Goal: Check status: Check status

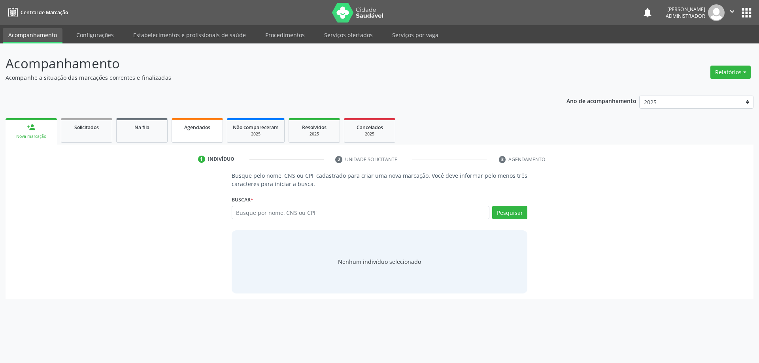
click at [200, 135] on link "Agendados" at bounding box center [196, 130] width 51 height 24
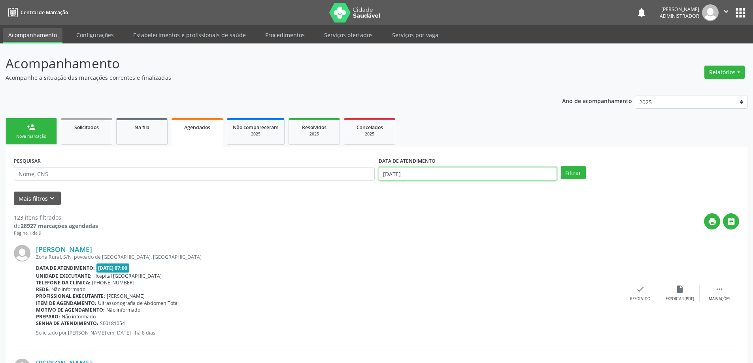
click at [473, 177] on input "[DATE]" at bounding box center [468, 173] width 178 height 13
click at [301, 237] on div "print " at bounding box center [418, 224] width 641 height 23
click at [37, 202] on button "Mais filtros keyboard_arrow_down" at bounding box center [37, 199] width 47 height 14
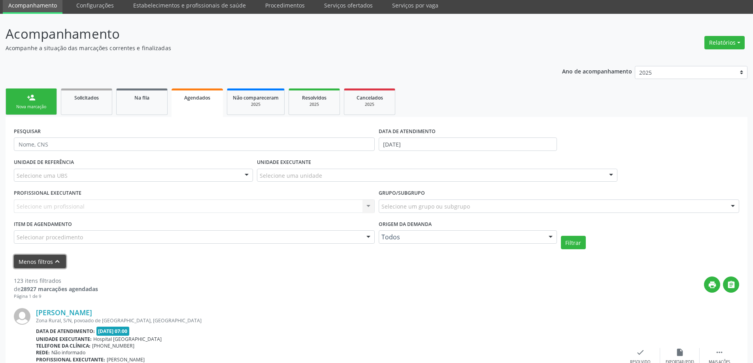
scroll to position [79, 0]
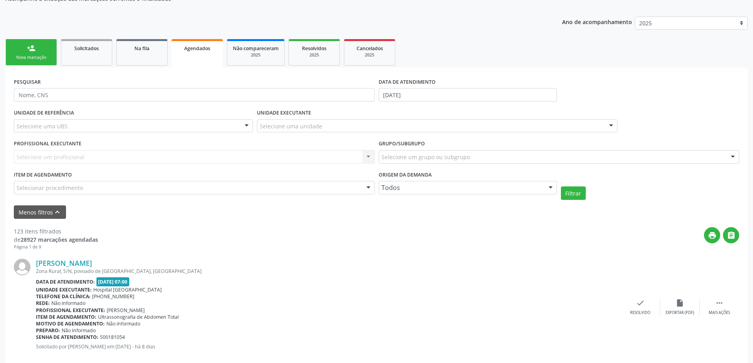
click at [382, 124] on div "Selecione uma unidade" at bounding box center [437, 125] width 361 height 13
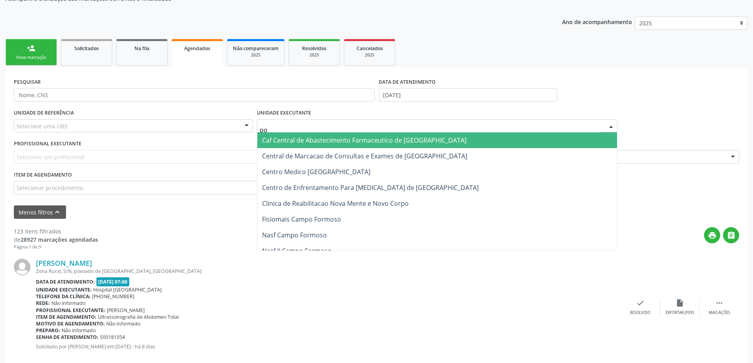
type input "pol"
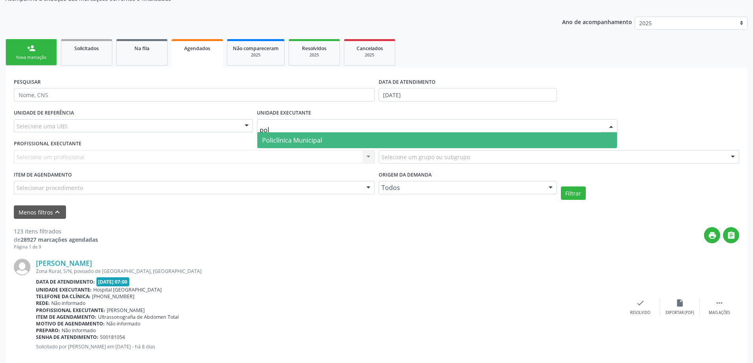
click at [316, 141] on span "Policlínica Municipal" at bounding box center [292, 140] width 60 height 9
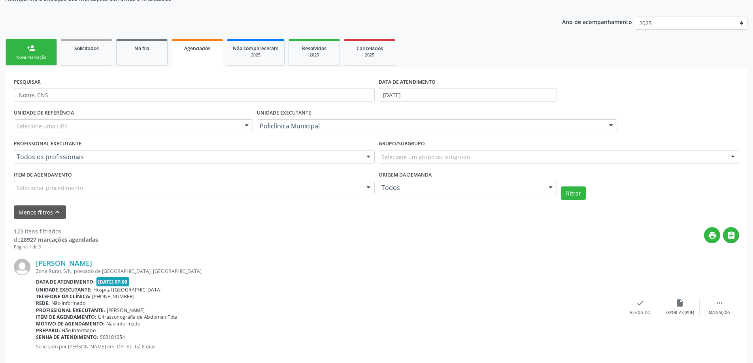
click at [243, 107] on div "UNIDADE DE REFERÊNCIA Selecione uma UBS Todas as UBS Unidade Basica de Saude da…" at bounding box center [133, 122] width 243 height 31
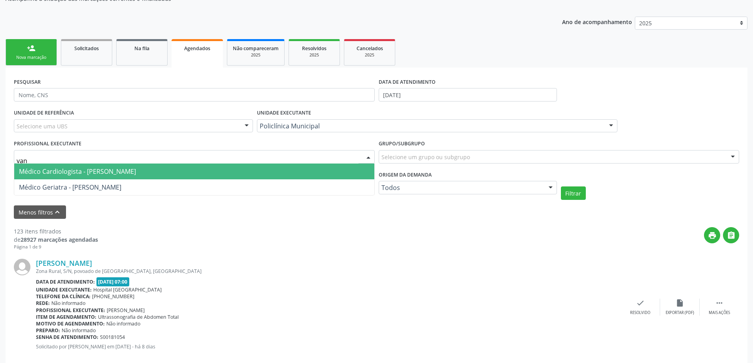
click at [68, 166] on span "Médico Cardiologista - [PERSON_NAME]" at bounding box center [194, 172] width 360 height 16
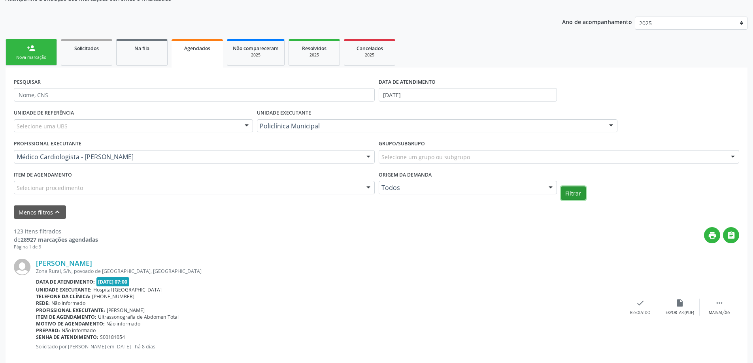
click at [574, 195] on button "Filtrar" at bounding box center [573, 193] width 25 height 13
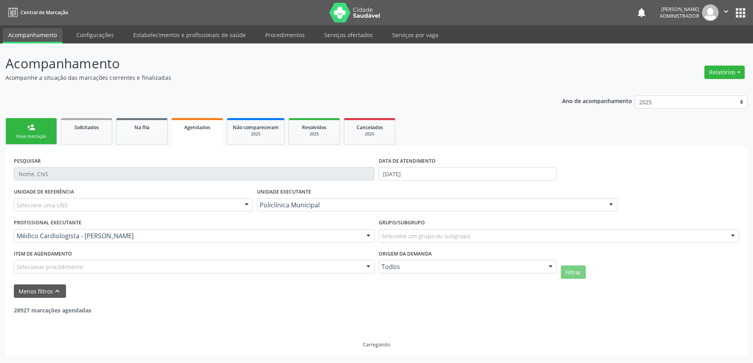
scroll to position [0, 0]
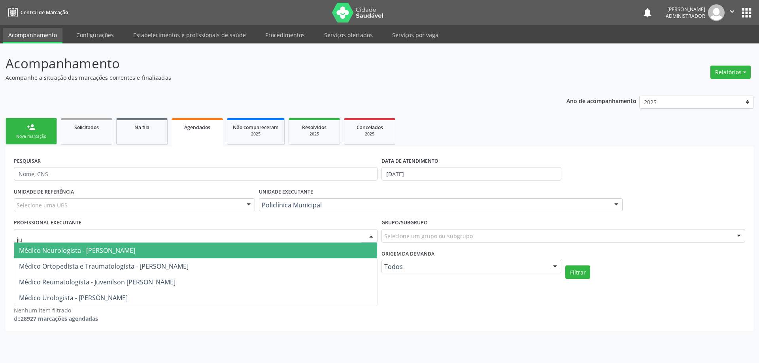
type input "jun"
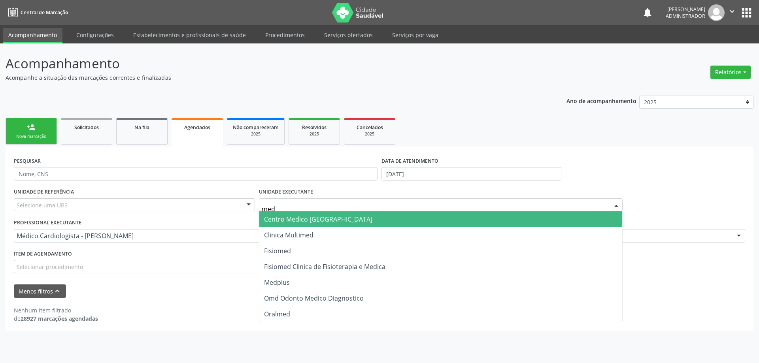
type input "med"
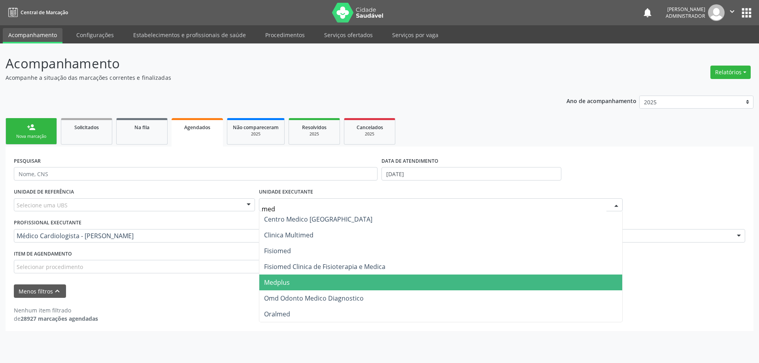
click at [307, 290] on span "Medplus" at bounding box center [440, 283] width 363 height 16
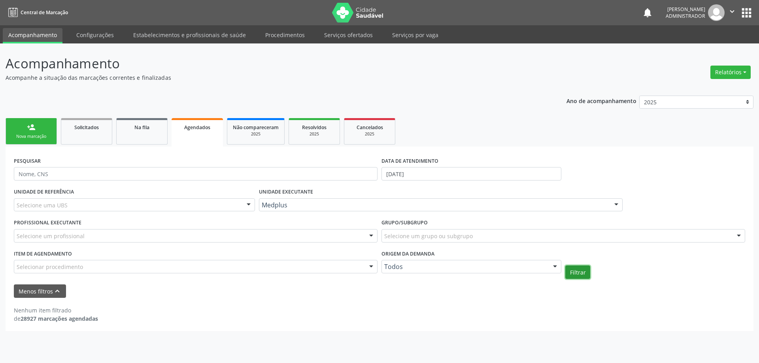
click at [583, 275] on button "Filtrar" at bounding box center [577, 272] width 25 height 13
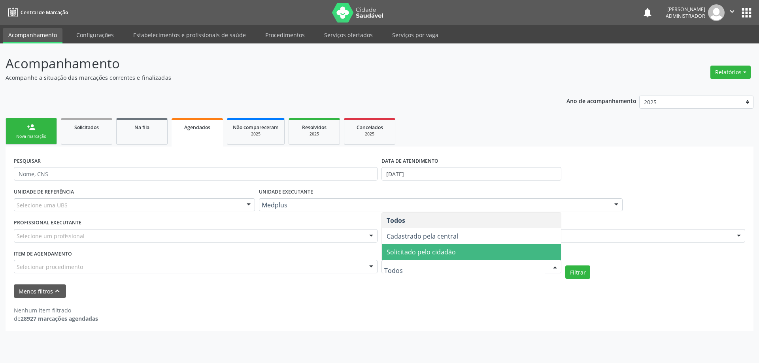
click at [418, 293] on div "Menos filtros keyboard_arrow_up" at bounding box center [379, 291] width 735 height 14
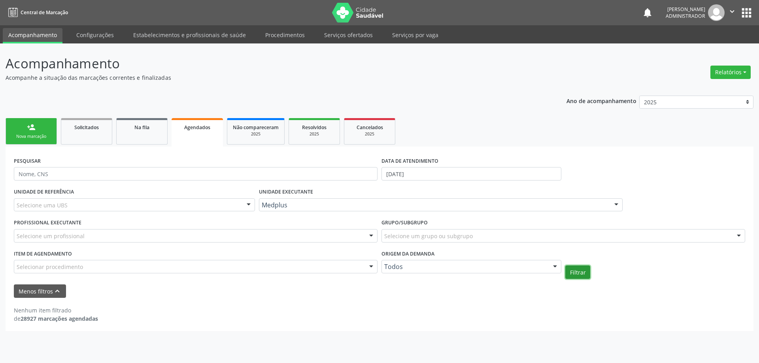
click at [586, 277] on button "Filtrar" at bounding box center [577, 272] width 25 height 13
click at [435, 175] on input "[DATE]" at bounding box center [471, 173] width 180 height 13
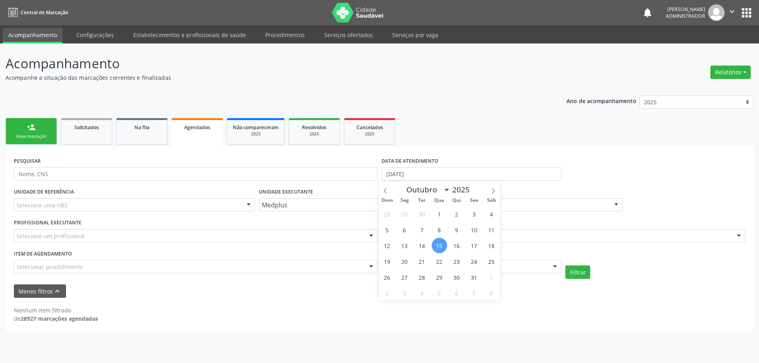
click at [442, 249] on span "15" at bounding box center [438, 245] width 15 height 15
type input "[DATE]"
click at [442, 249] on span "15" at bounding box center [438, 245] width 15 height 15
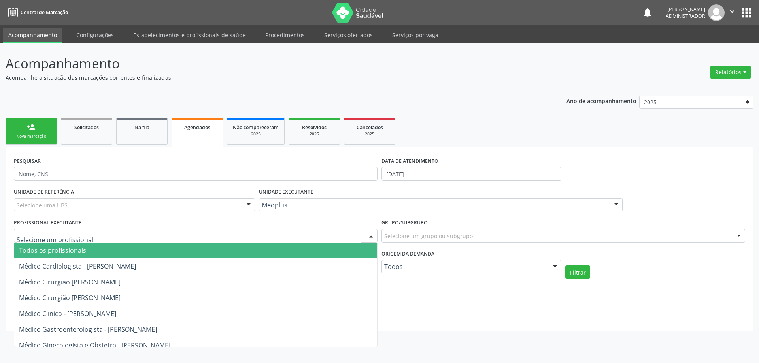
click at [130, 233] on div at bounding box center [196, 235] width 364 height 13
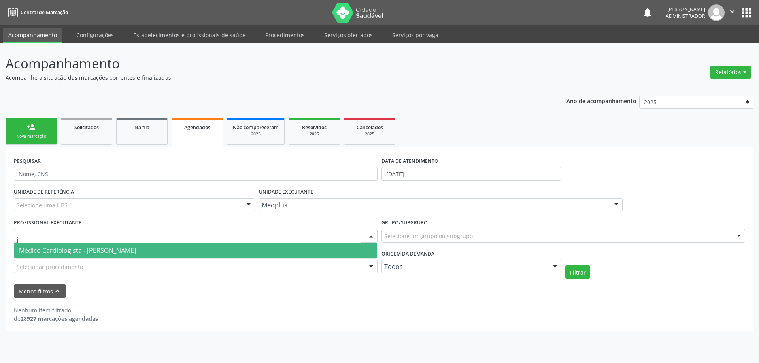
type input "ju"
click at [127, 253] on span "Médico Cardiologista - [PERSON_NAME]" at bounding box center [77, 250] width 117 height 9
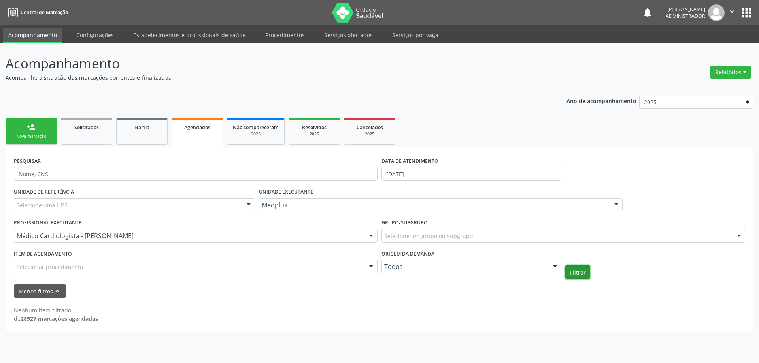
click at [576, 273] on button "Filtrar" at bounding box center [577, 272] width 25 height 13
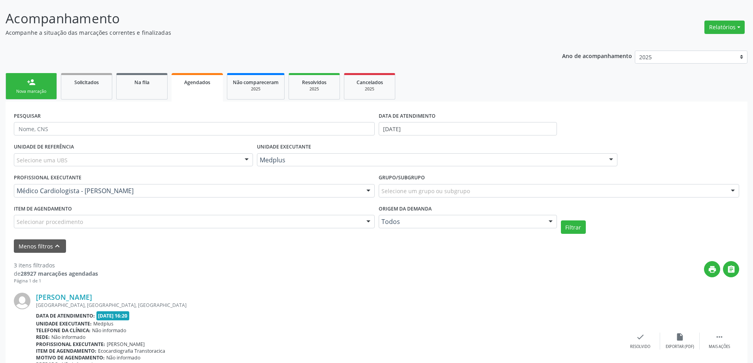
scroll to position [322, 0]
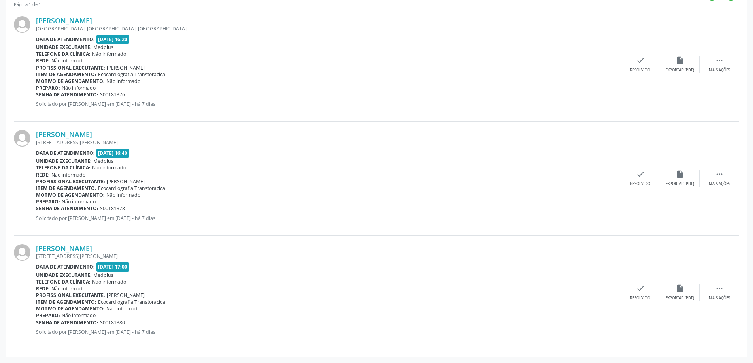
click at [540, 214] on div "[PERSON_NAME] [STREET_ADDRESS][PERSON_NAME] Data de atendimento: [DATE] 16:40 U…" at bounding box center [328, 178] width 584 height 97
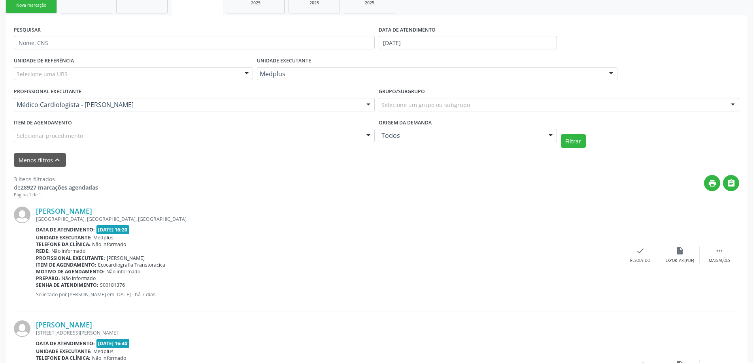
scroll to position [124, 0]
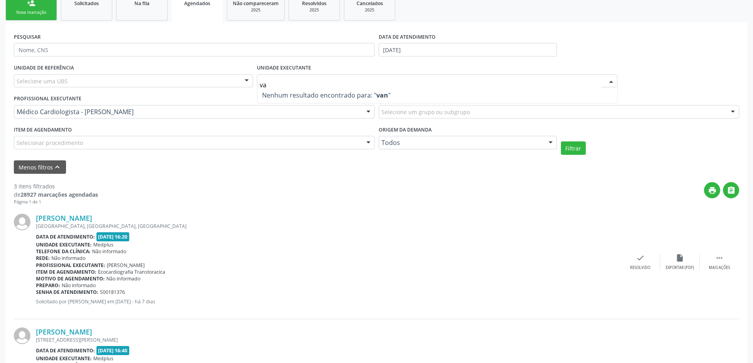
type input "v"
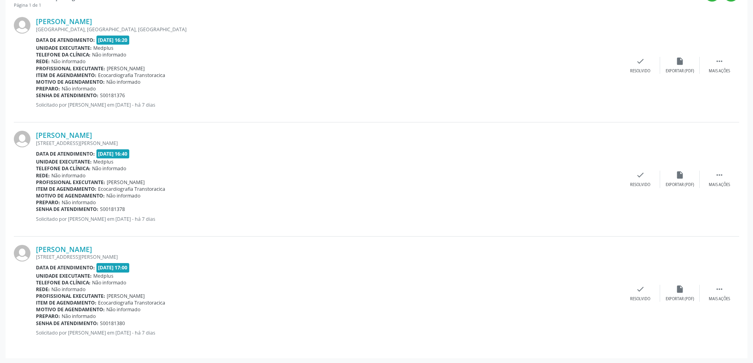
scroll to position [322, 0]
